Goal: Task Accomplishment & Management: Complete application form

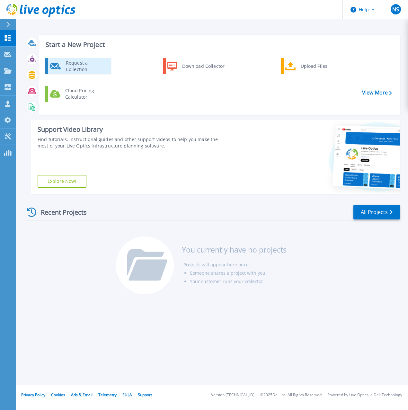
click at [82, 67] on div "Request a Collection" at bounding box center [86, 66] width 47 height 13
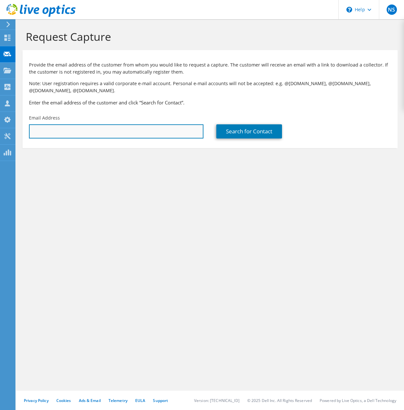
click at [101, 129] on input "text" at bounding box center [116, 131] width 174 height 14
paste input "shane.gibbs@valleywidecoop.com"
type input "shane.gibbs@valleywidecoop.com"
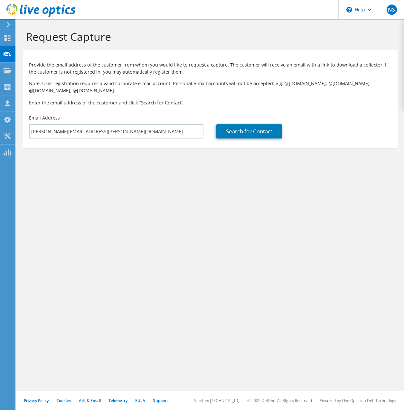
click at [296, 105] on h3 "Enter the email address of the customer and click “Search for Contact”." at bounding box center [210, 102] width 362 height 7
click at [248, 132] on link "Search for Contact" at bounding box center [249, 131] width 66 height 14
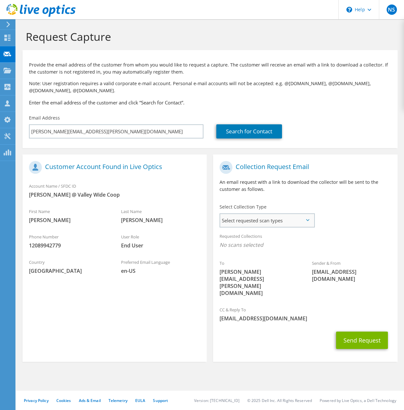
click at [305, 221] on span "Select requested scan types" at bounding box center [267, 220] width 94 height 13
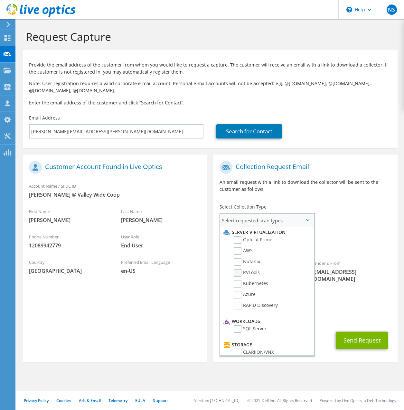
drag, startPoint x: 238, startPoint y: 273, endPoint x: 247, endPoint y: 274, distance: 9.1
click at [238, 273] on label "RVTools" at bounding box center [246, 273] width 26 height 8
click at [0, 0] on input "RVTools" at bounding box center [0, 0] width 0 height 0
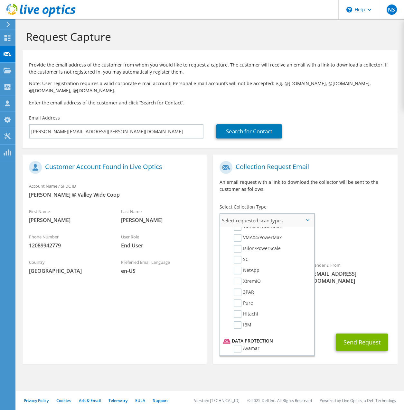
scroll to position [165, 0]
click at [239, 276] on label "NetApp" at bounding box center [246, 276] width 26 height 8
click at [0, 0] on input "NetApp" at bounding box center [0, 0] width 0 height 0
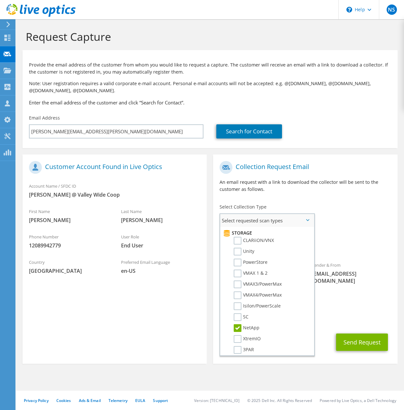
scroll to position [114, 0]
click at [237, 327] on label "NetApp" at bounding box center [246, 326] width 26 height 8
click at [0, 0] on input "NetApp" at bounding box center [0, 0] width 0 height 0
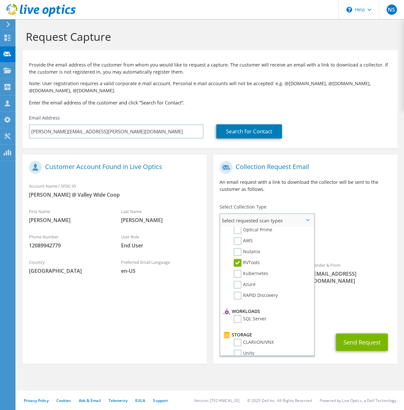
scroll to position [0, 0]
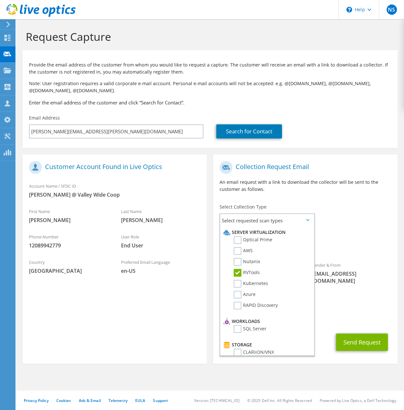
click at [342, 242] on span "RVTools" at bounding box center [304, 247] width 171 height 11
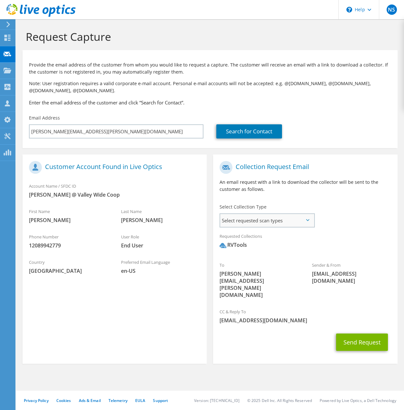
click at [307, 223] on span "Select requested scan types" at bounding box center [267, 220] width 94 height 13
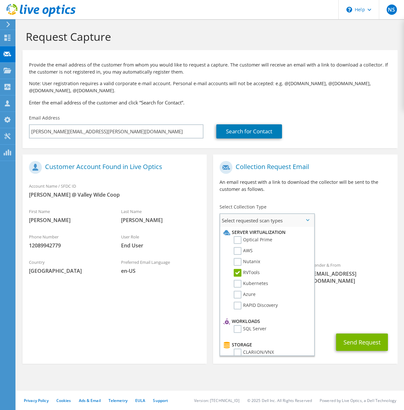
click at [237, 272] on label "RVTools" at bounding box center [246, 273] width 26 height 8
click at [0, 0] on input "RVTools" at bounding box center [0, 0] width 0 height 0
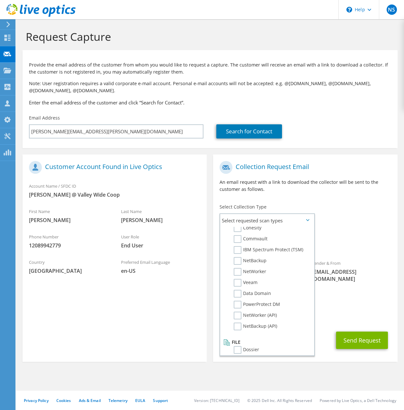
scroll to position [298, 0]
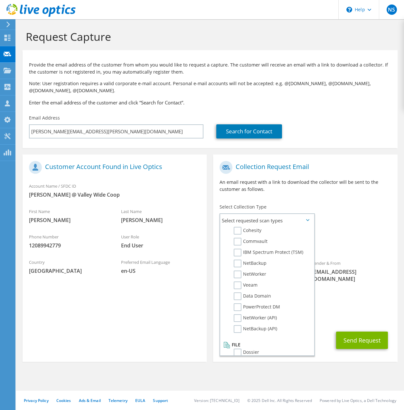
click at [351, 235] on div "Requested Collections No scans selected" at bounding box center [305, 242] width 184 height 24
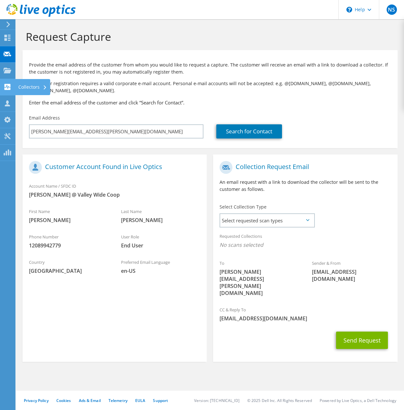
click at [29, 86] on div "Collectors" at bounding box center [32, 87] width 35 height 16
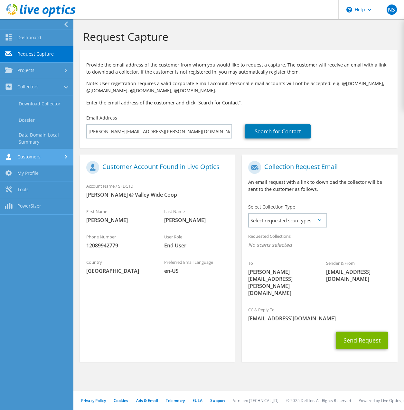
click at [42, 154] on link "Customers" at bounding box center [36, 157] width 73 height 16
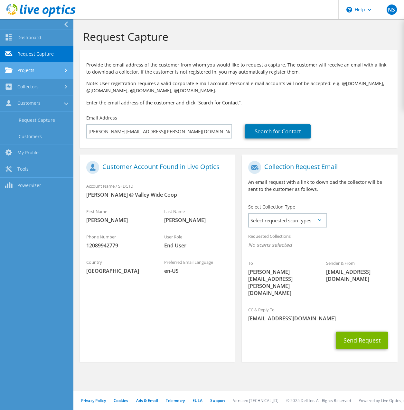
click at [43, 70] on link "Projects" at bounding box center [36, 71] width 73 height 16
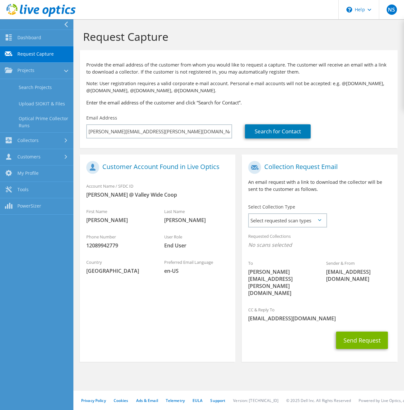
drag, startPoint x: 205, startPoint y: 46, endPoint x: 211, endPoint y: 41, distance: 7.5
click at [206, 45] on div "Request Capture" at bounding box center [239, 34] width 324 height 31
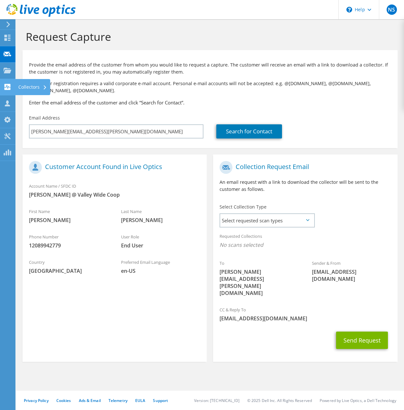
click at [29, 84] on div "Collectors" at bounding box center [32, 87] width 35 height 16
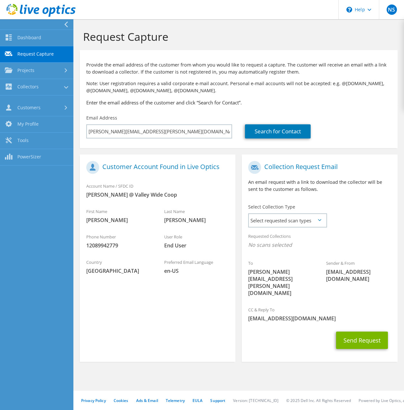
scroll to position [306, 0]
click at [206, 75] on p "Provide the email address of the customer from whom you would like to request a…" at bounding box center [238, 68] width 305 height 14
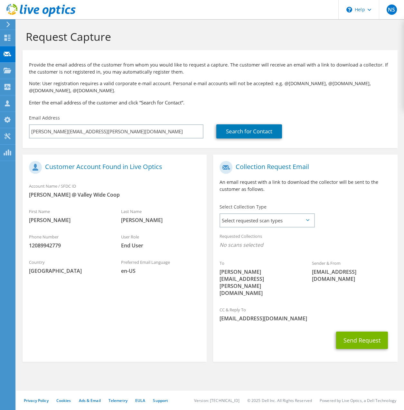
scroll to position [298, 0]
click at [306, 219] on span "Select requested scan types" at bounding box center [267, 220] width 94 height 13
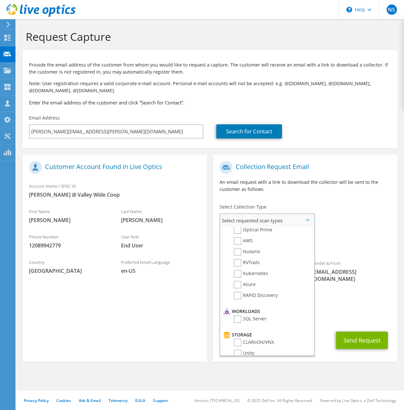
scroll to position [0, 0]
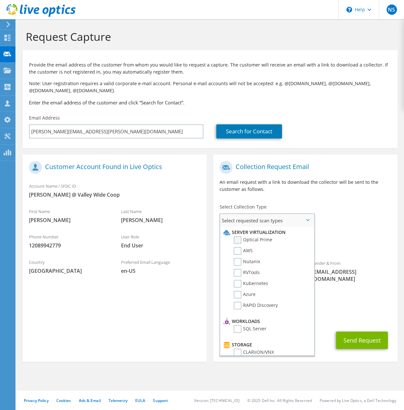
click at [237, 241] on label "Optical Prime" at bounding box center [252, 240] width 39 height 8
click at [0, 0] on input "Optical Prime" at bounding box center [0, 0] width 0 height 0
click at [346, 284] on div "To shane.gibbs@valleywidecoop.com Sender & From liveoptics@liveoptics.com" at bounding box center [305, 231] width 184 height 147
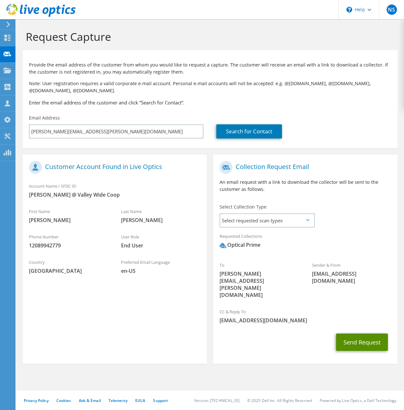
click at [355, 334] on button "Send Request" at bounding box center [362, 342] width 52 height 17
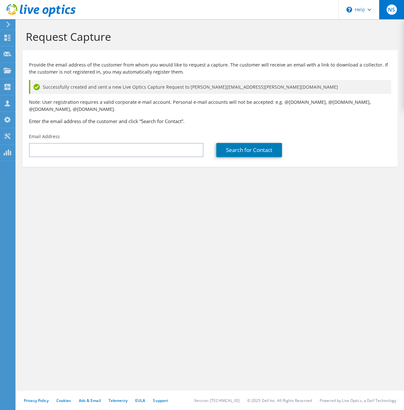
click at [396, 12] on div "NS" at bounding box center [391, 9] width 25 height 19
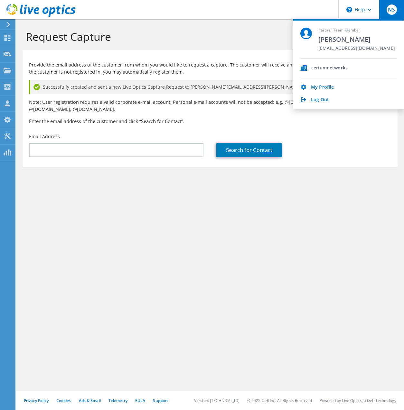
click at [228, 38] on h1 "Request Capture" at bounding box center [208, 37] width 365 height 14
